Goal: Information Seeking & Learning: Find specific page/section

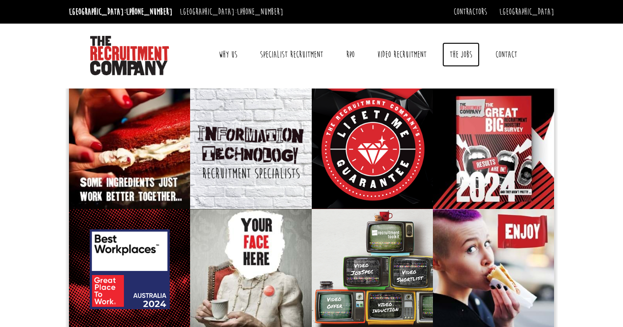
click at [467, 58] on link "The Jobs" at bounding box center [460, 54] width 37 height 25
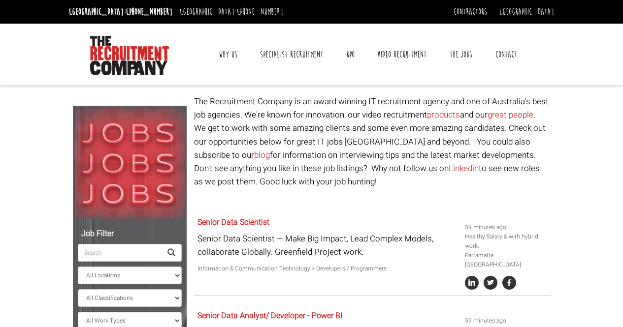
scroll to position [91, 0]
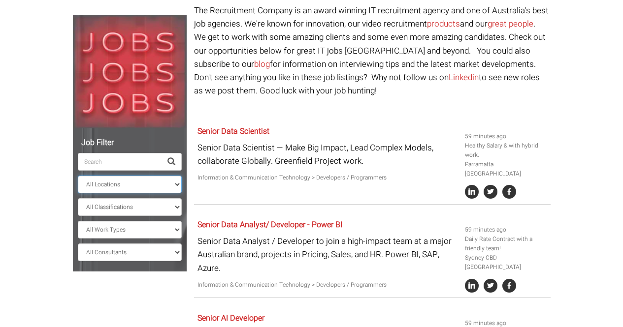
click at [174, 186] on select "All Locations Sydney Melbourne Ireland Sydney CBD Parramatta Circular Quay Nort…" at bounding box center [130, 185] width 104 height 18
select select "[GEOGRAPHIC_DATA]"
click at [78, 176] on select "All Locations Sydney Melbourne Ireland Sydney CBD Parramatta Circular Quay Nort…" at bounding box center [130, 185] width 104 height 18
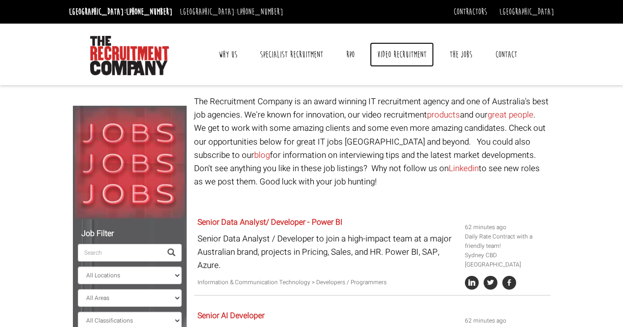
click at [410, 59] on link "Video Recruitment" at bounding box center [402, 54] width 64 height 25
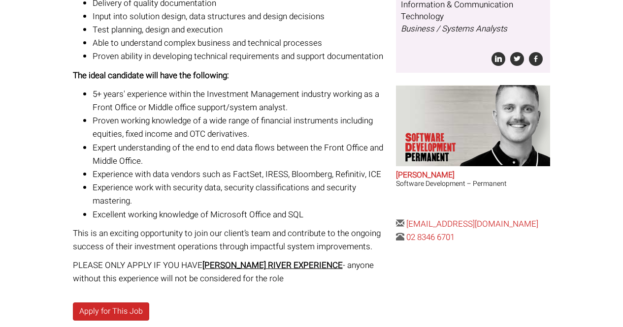
scroll to position [288, 0]
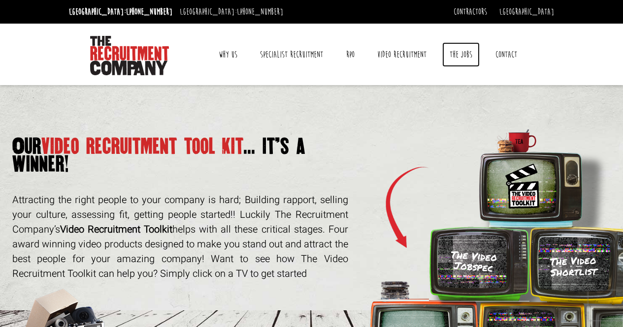
click at [459, 50] on link "The Jobs" at bounding box center [460, 54] width 37 height 25
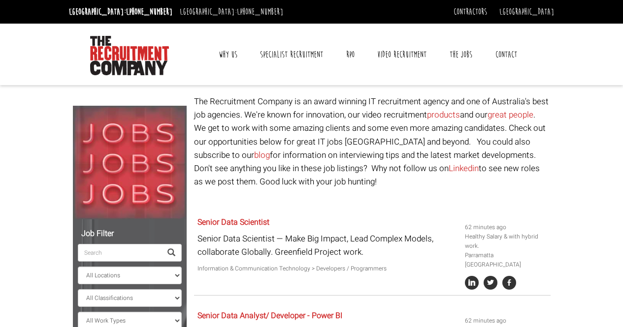
click at [507, 57] on link "Contact" at bounding box center [506, 54] width 36 height 25
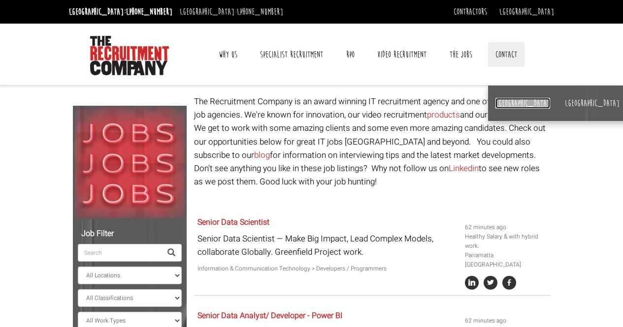
click at [505, 101] on link "[GEOGRAPHIC_DATA]" at bounding box center [522, 103] width 55 height 11
